Goal: Navigation & Orientation: Find specific page/section

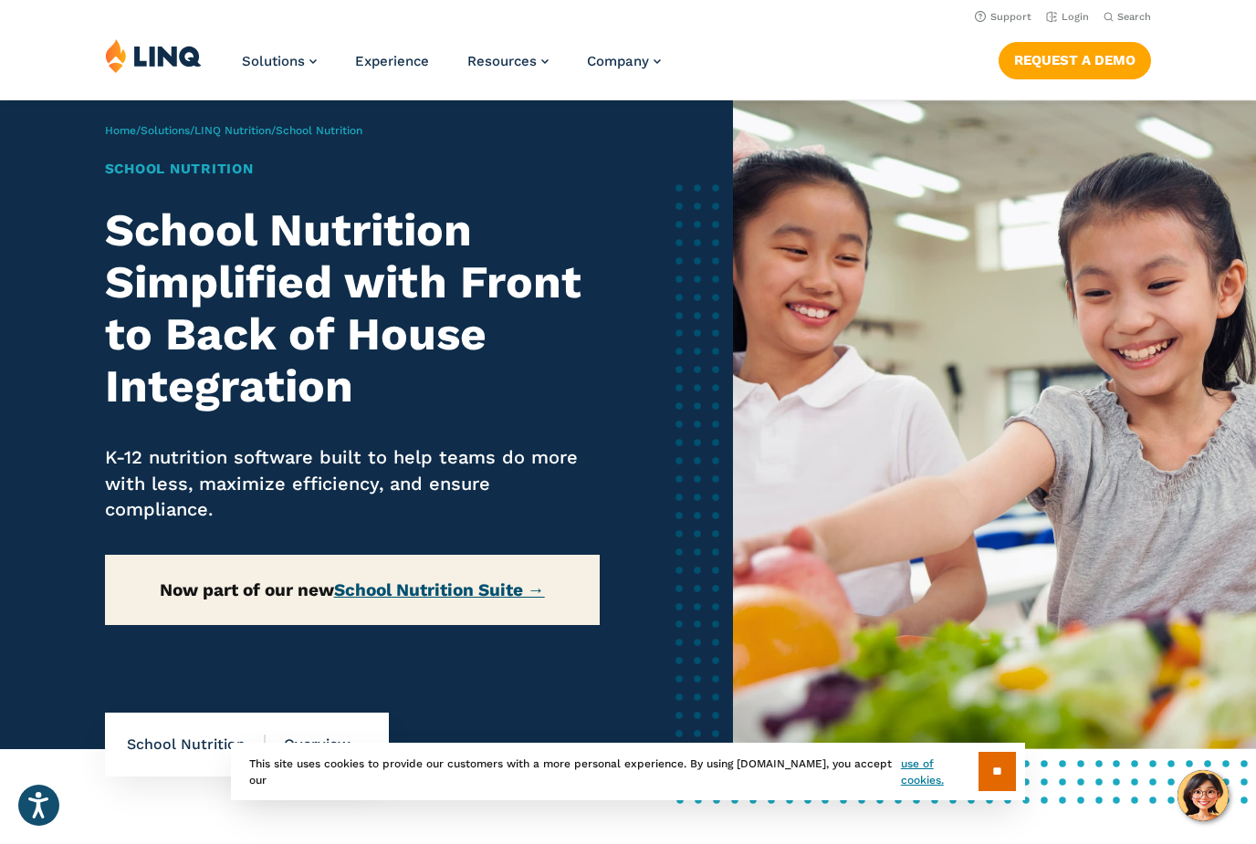
click at [446, 585] on link "School Nutrition Suite →" at bounding box center [439, 590] width 211 height 21
